Goal: Communication & Community: Answer question/provide support

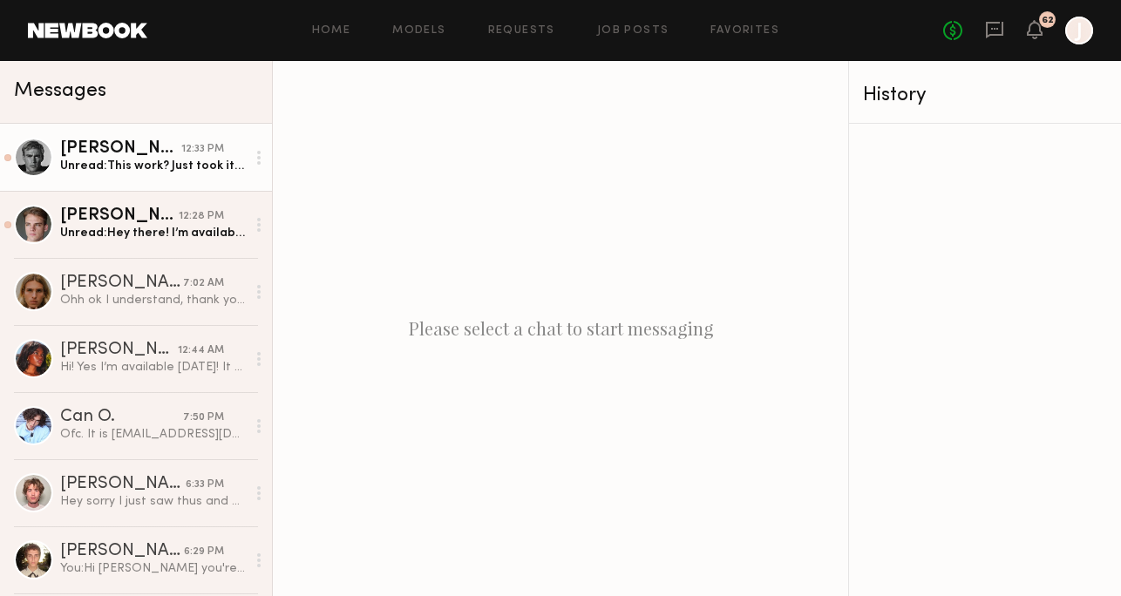
click at [102, 154] on div "Hayden B." at bounding box center [120, 148] width 121 height 17
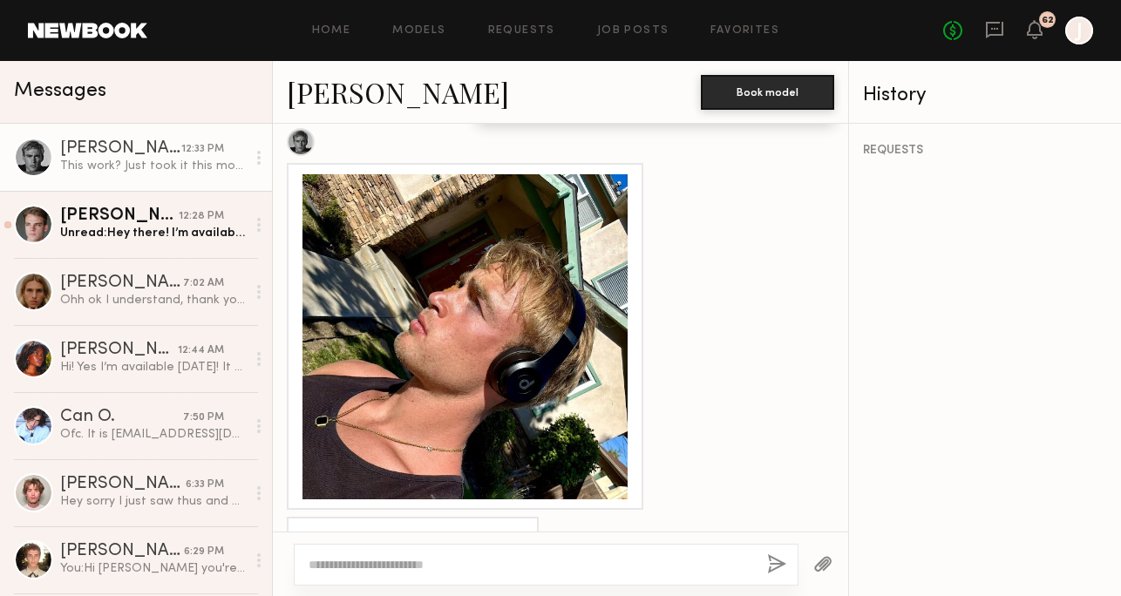
scroll to position [1005, 0]
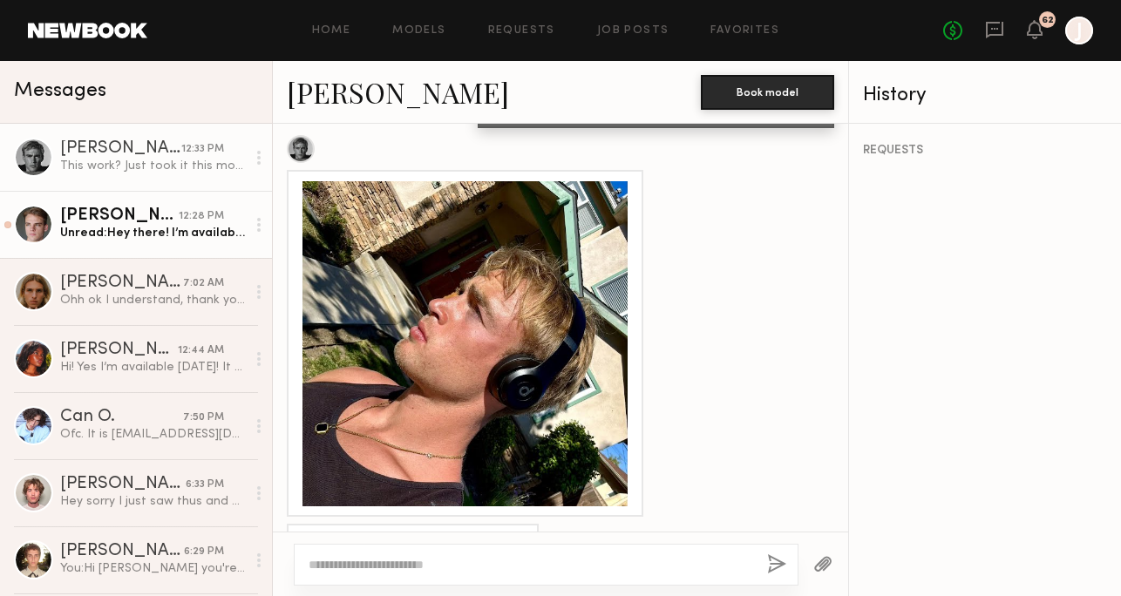
click at [143, 235] on div "Unread: Hey there! I’m available!" at bounding box center [153, 233] width 186 height 17
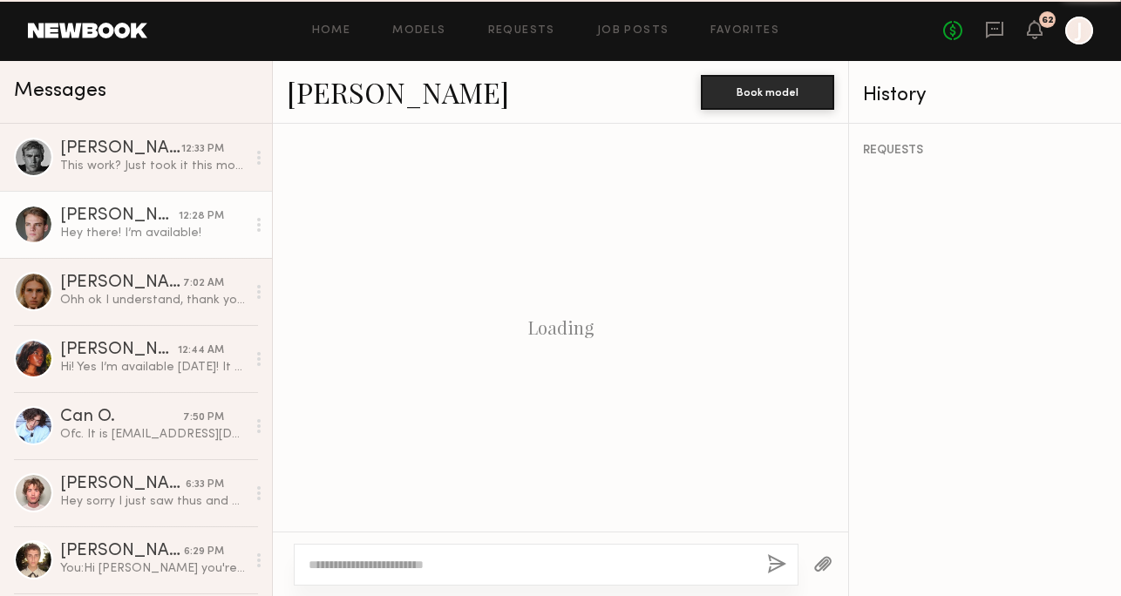
scroll to position [868, 0]
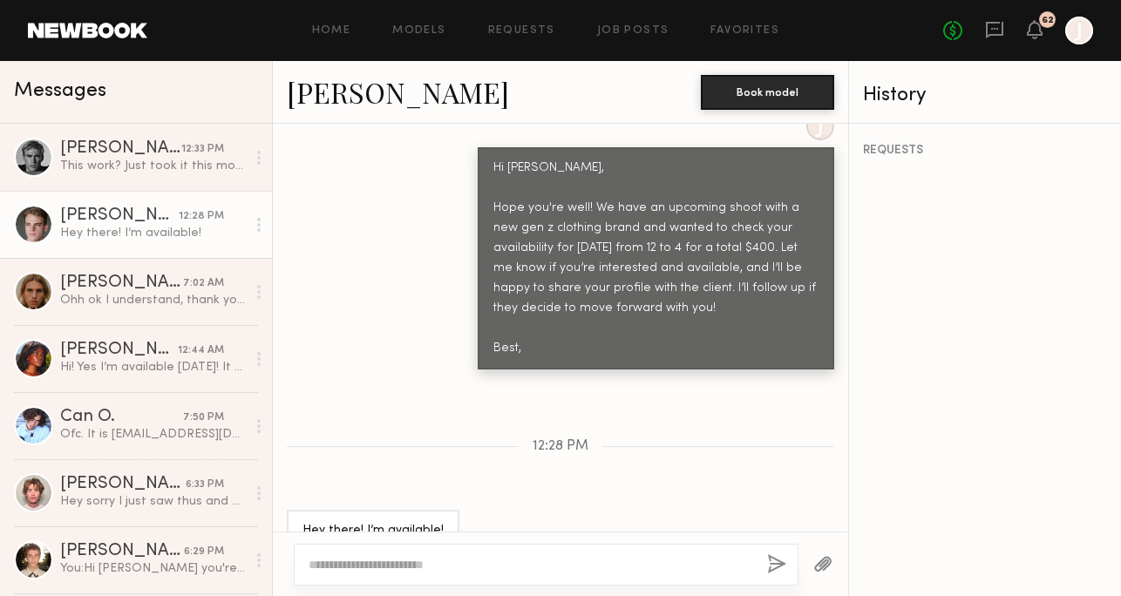
click at [361, 99] on link "Joshua W." at bounding box center [398, 91] width 222 height 37
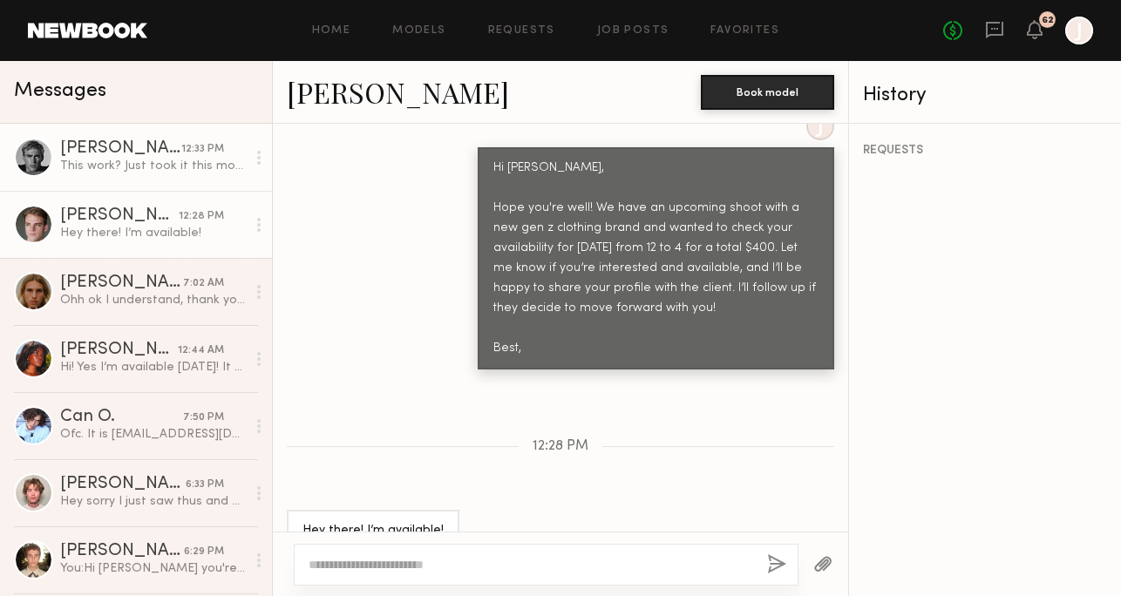
click at [168, 148] on div "Hayden B." at bounding box center [120, 148] width 121 height 17
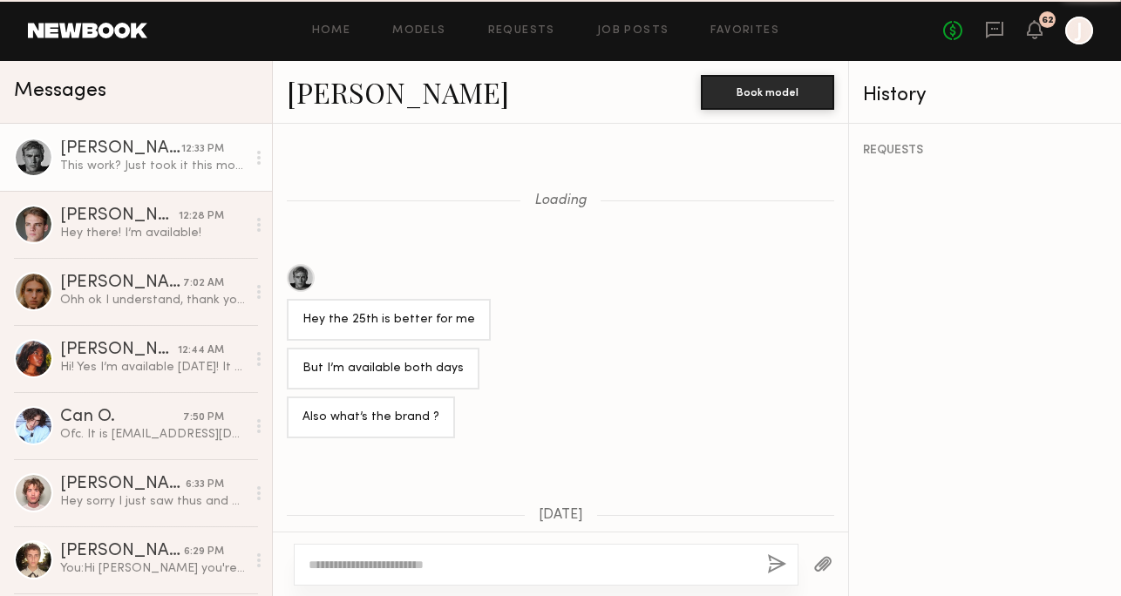
scroll to position [1032, 0]
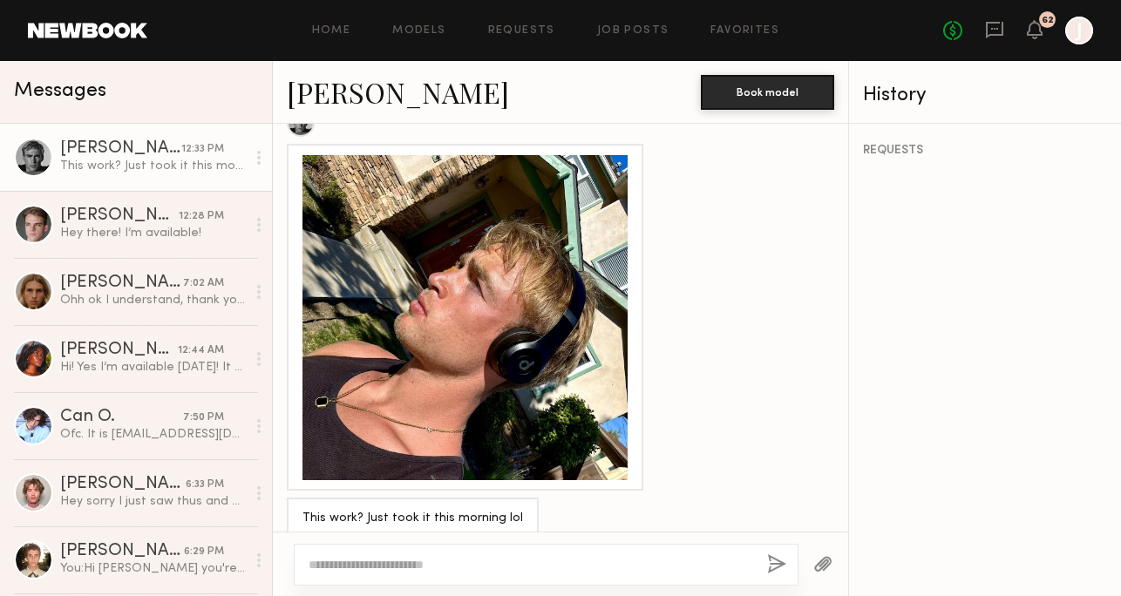
click at [340, 99] on link "Hayden B." at bounding box center [398, 91] width 222 height 37
click at [373, 273] on div at bounding box center [465, 317] width 325 height 325
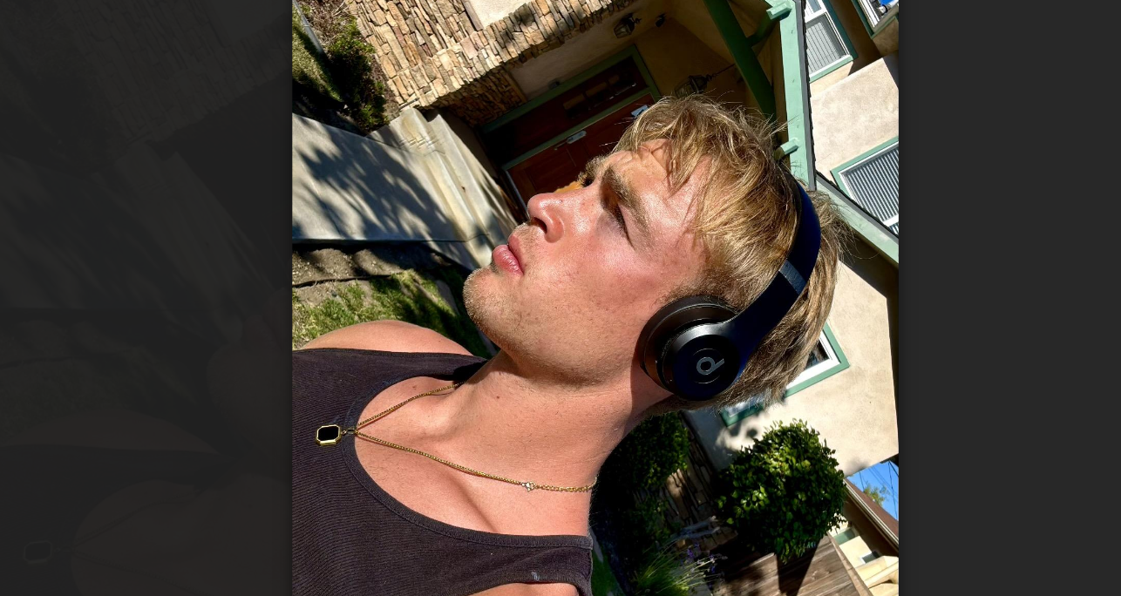
click at [392, 273] on div at bounding box center [560, 284] width 1121 height 513
click at [356, 265] on div at bounding box center [560, 284] width 1121 height 513
click at [378, 283] on div at bounding box center [560, 284] width 1121 height 513
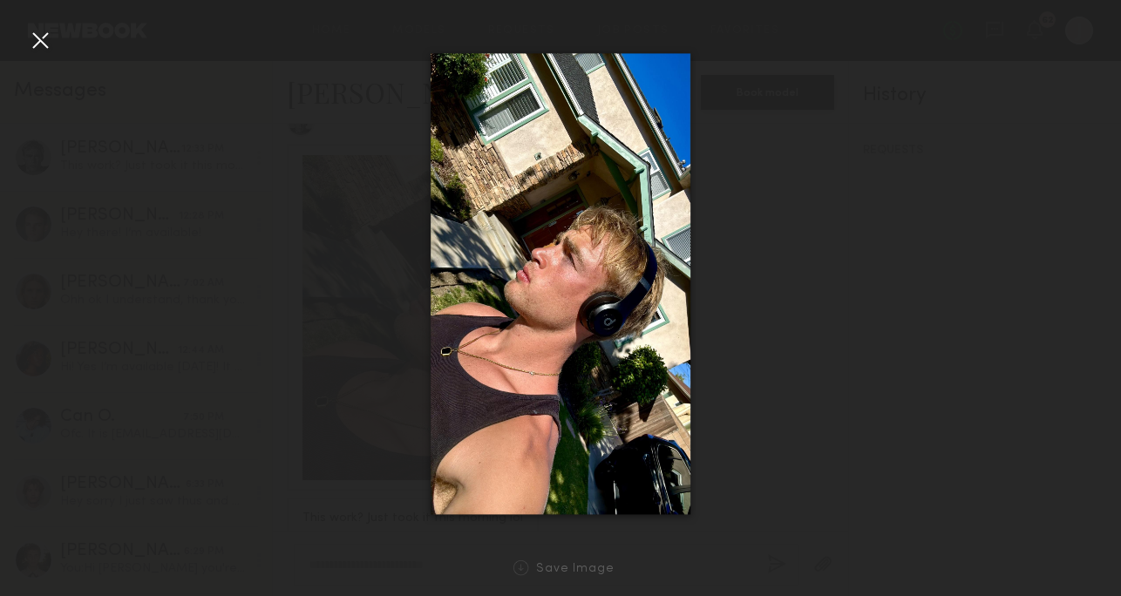
click at [155, 188] on div at bounding box center [560, 284] width 1121 height 513
click at [50, 37] on div at bounding box center [40, 40] width 28 height 28
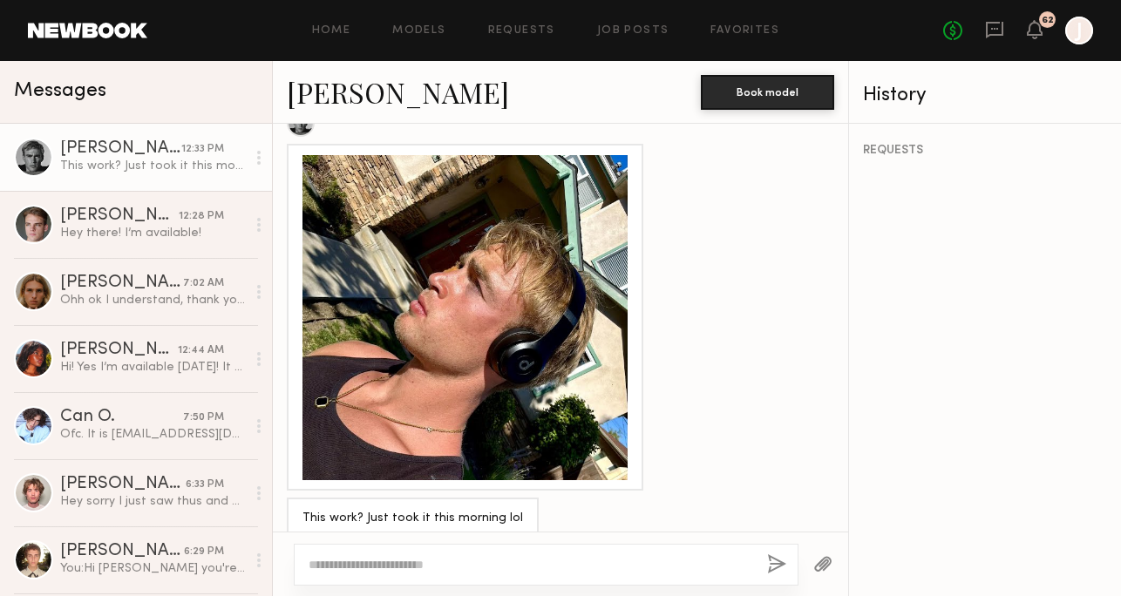
click at [471, 562] on textarea at bounding box center [531, 564] width 445 height 17
click at [669, 564] on textarea "**********" at bounding box center [531, 564] width 445 height 17
click at [743, 562] on textarea "**********" at bounding box center [531, 564] width 445 height 17
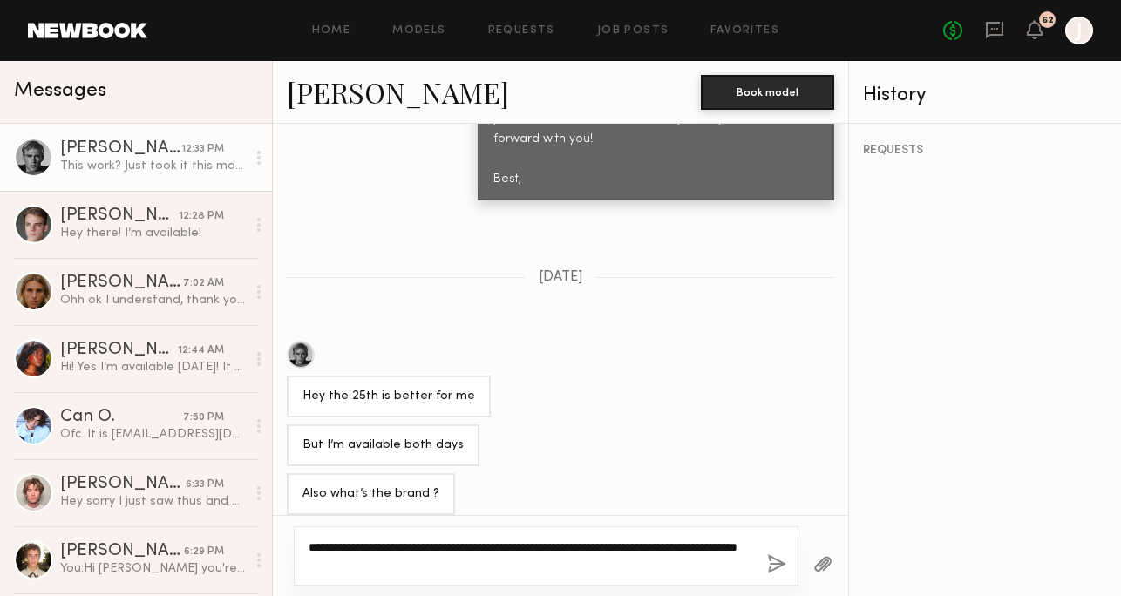
scroll to position [2422, 0]
type textarea "**********"
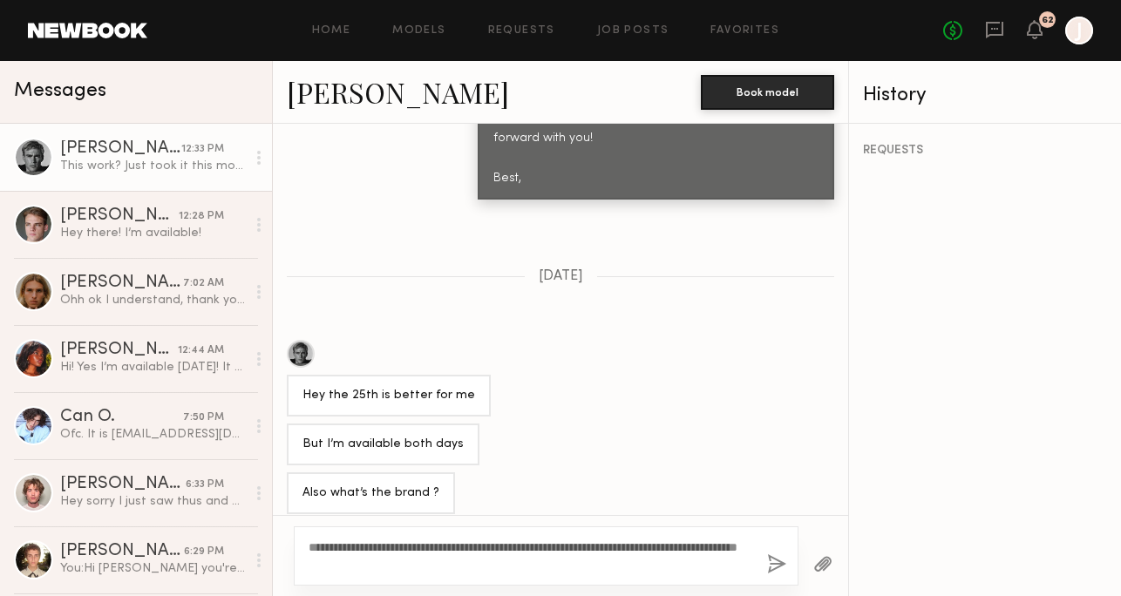
click at [775, 569] on button "button" at bounding box center [776, 566] width 19 height 22
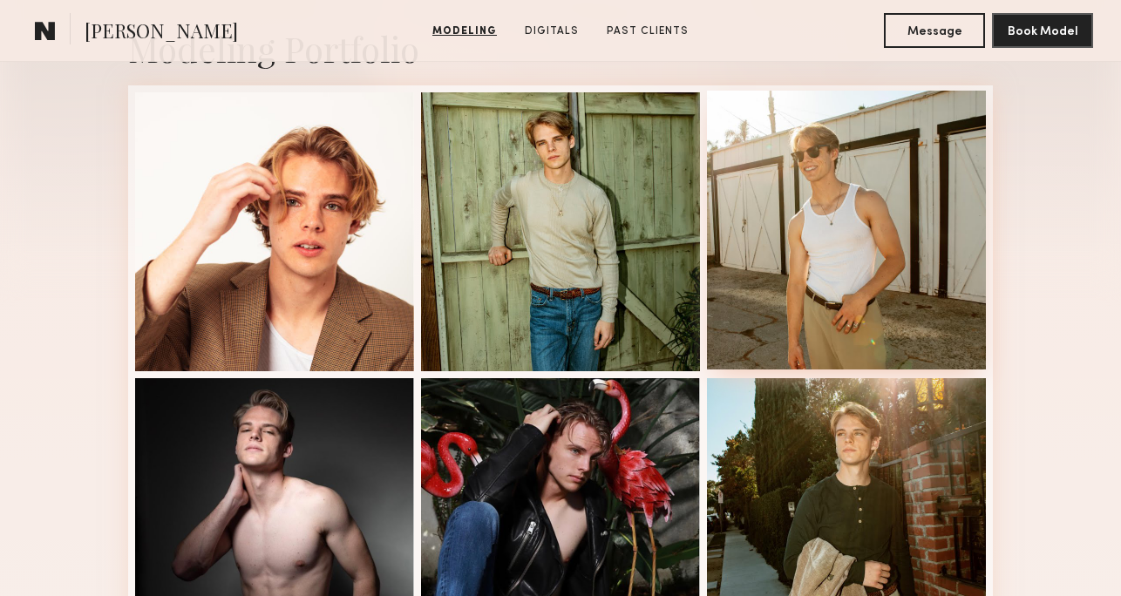
scroll to position [426, 0]
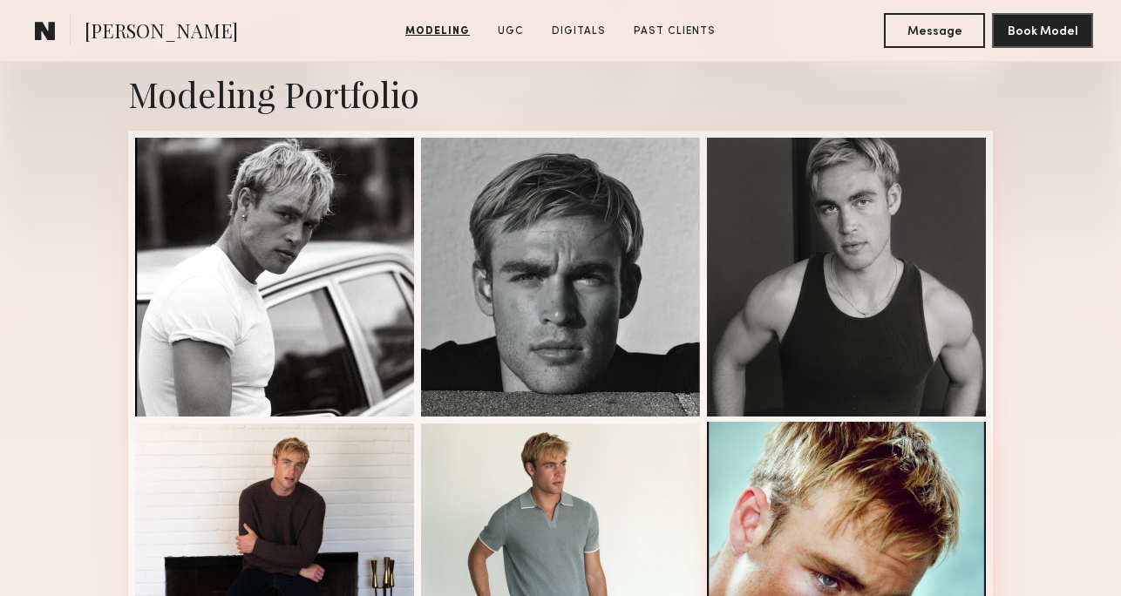
scroll to position [380, 0]
